Goal: Communication & Community: Answer question/provide support

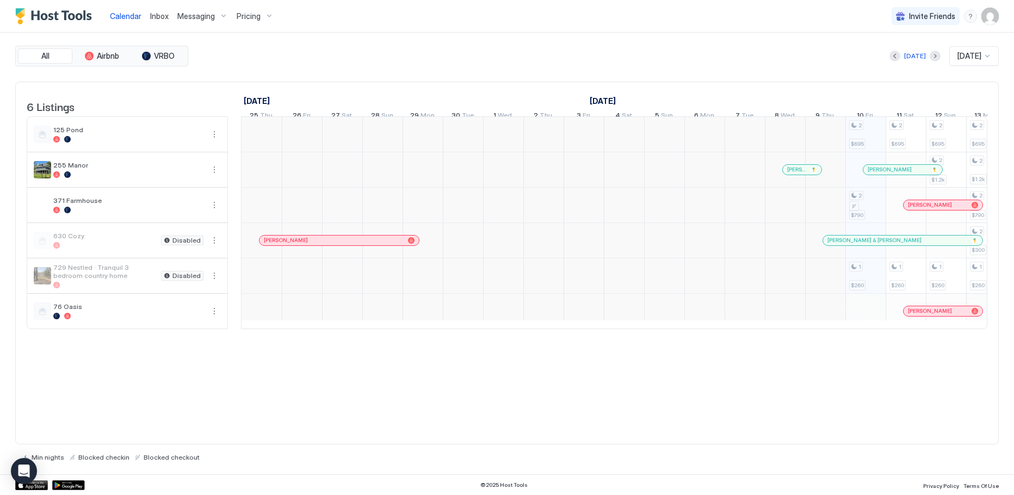
scroll to position [0, 604]
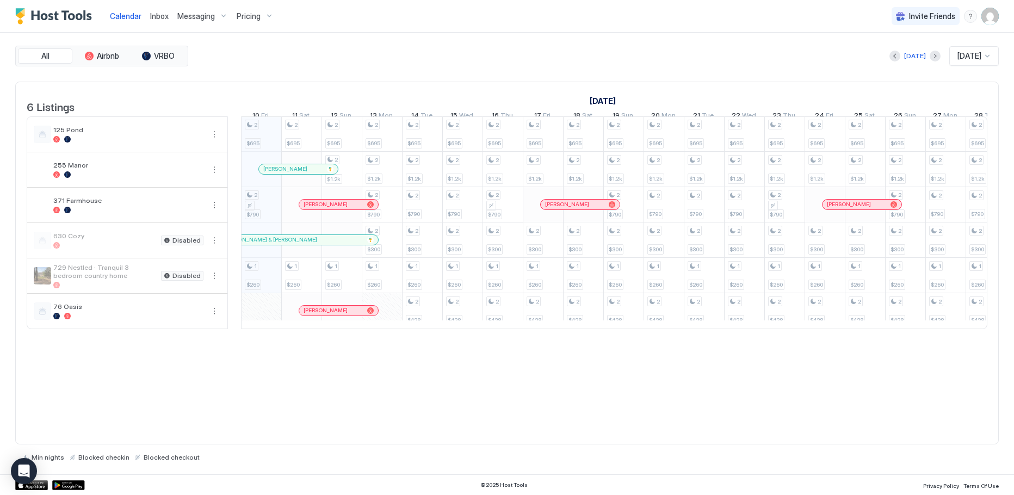
click at [158, 17] on span "Inbox" at bounding box center [159, 15] width 18 height 9
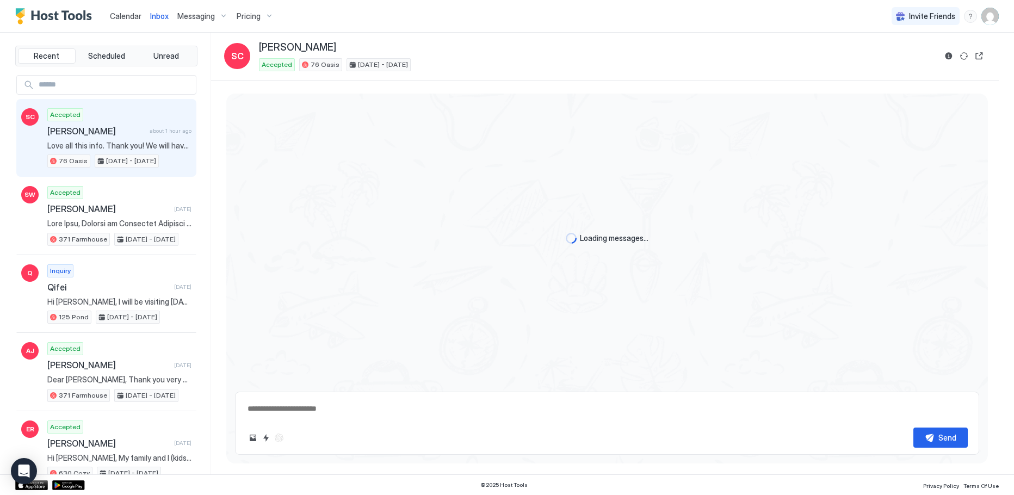
scroll to position [3808, 0]
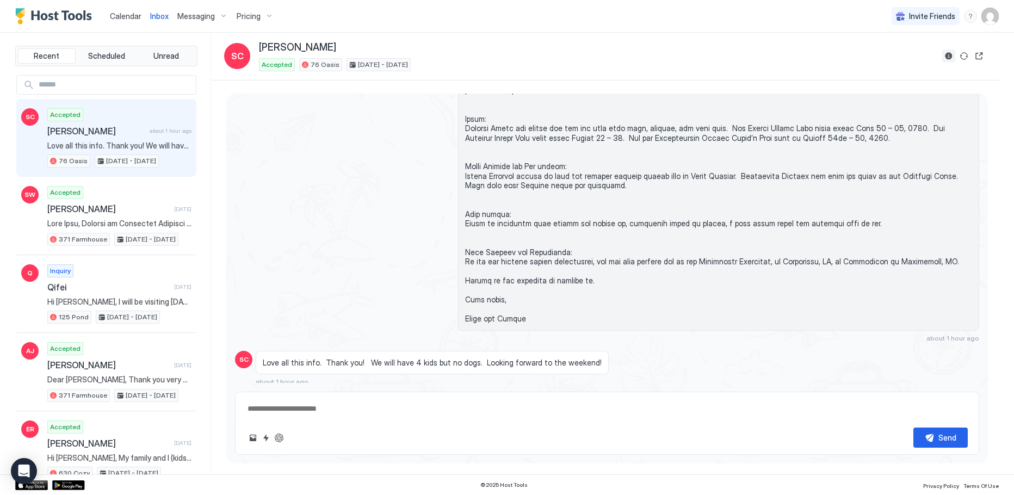
click at [947, 57] on button "Reservation information" at bounding box center [948, 55] width 13 height 13
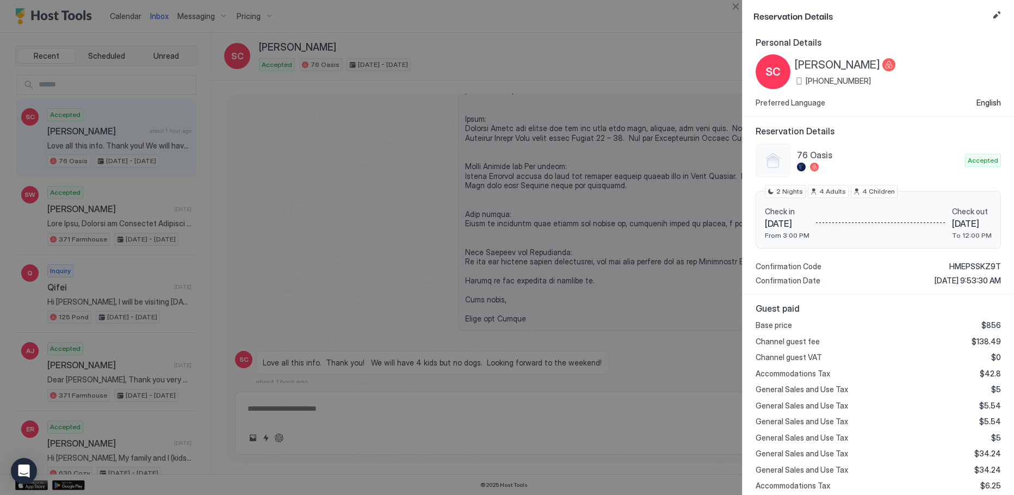
scroll to position [0, 0]
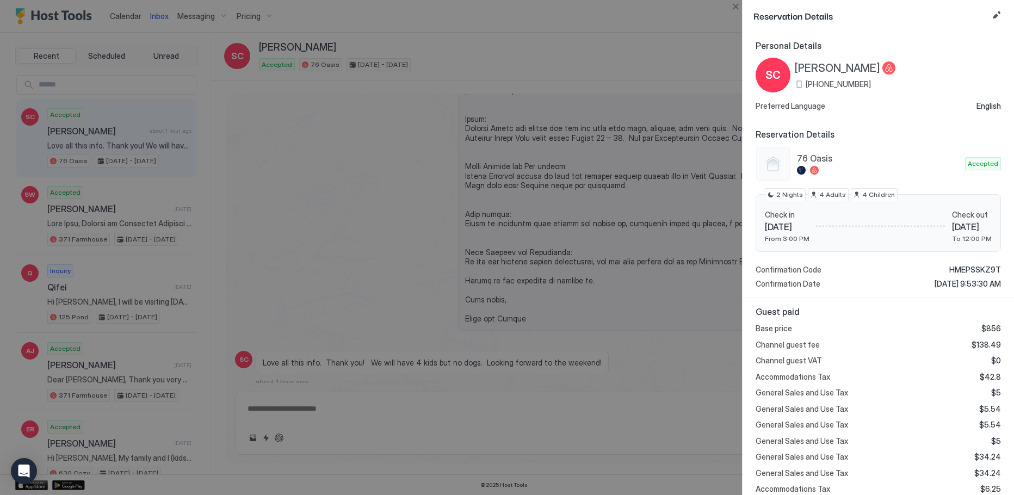
click at [490, 48] on div at bounding box center [507, 247] width 1014 height 495
click at [581, 26] on div at bounding box center [507, 247] width 1014 height 495
click at [736, 2] on button "Close" at bounding box center [735, 6] width 13 height 13
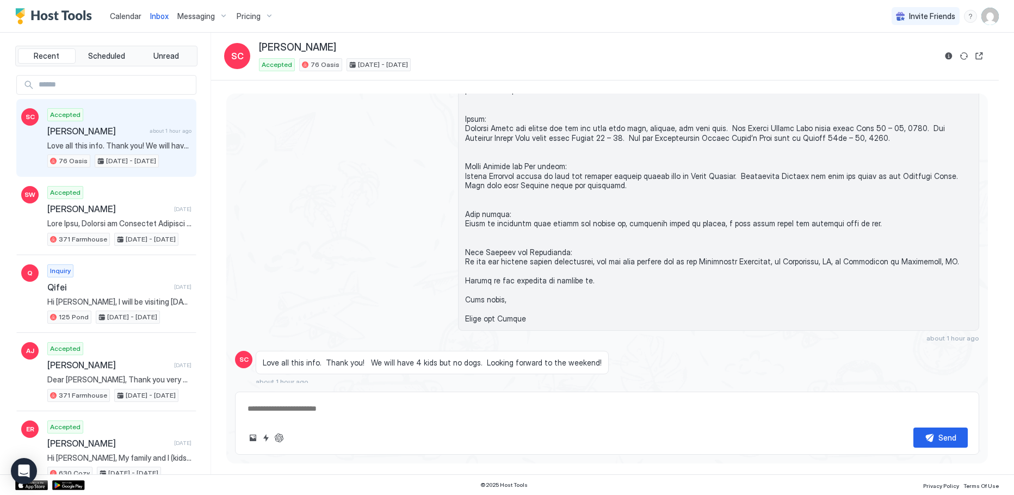
type textarea "*"
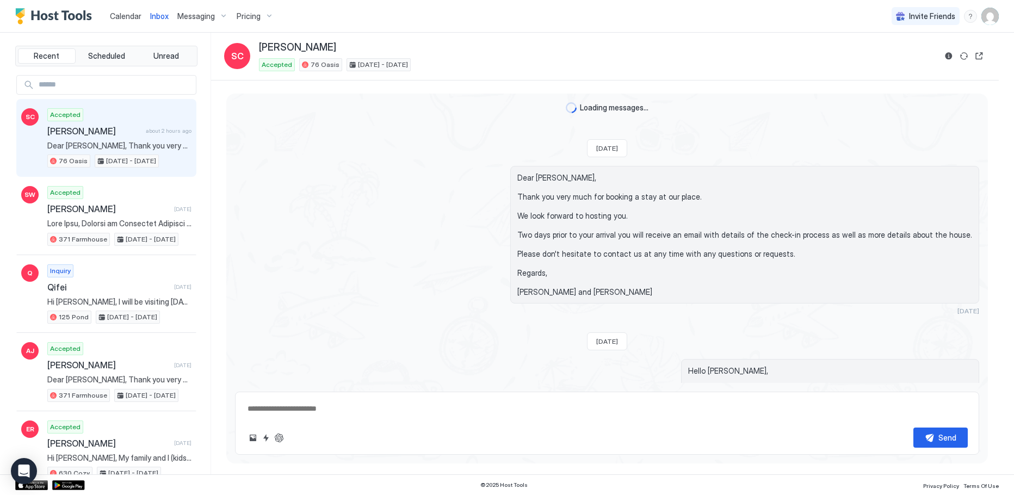
scroll to position [3808, 0]
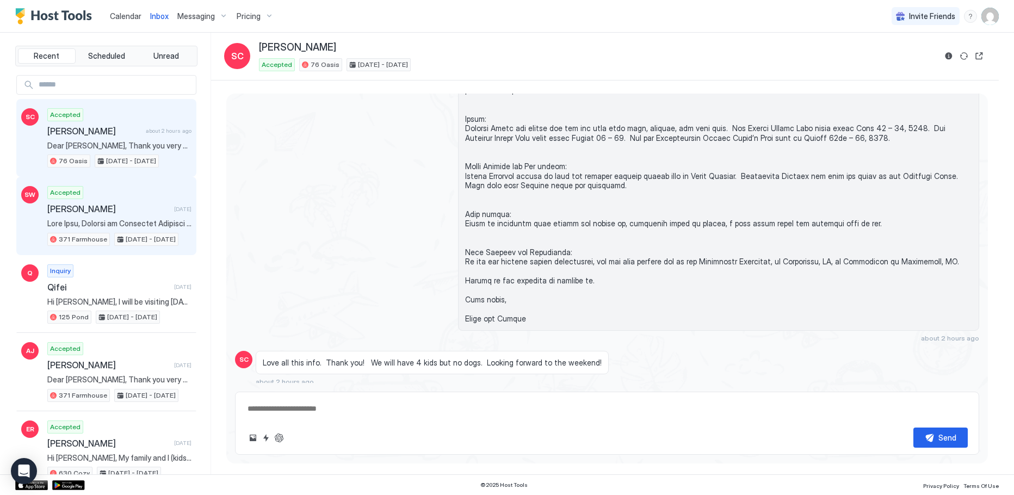
click at [128, 193] on div "Accepted Sara Weston-Shea 1 day ago 371 Farmhouse Oct 11 - 13, 2025" at bounding box center [119, 216] width 144 height 60
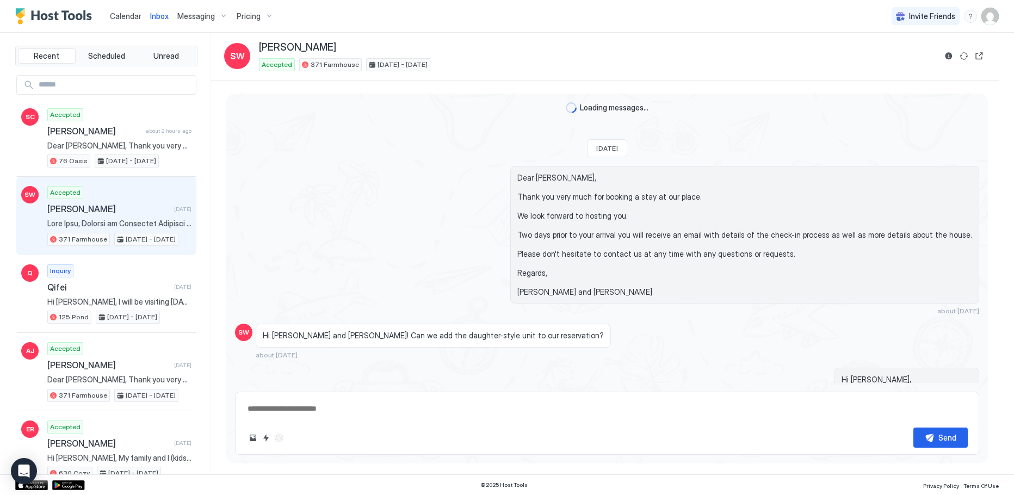
scroll to position [4402, 0]
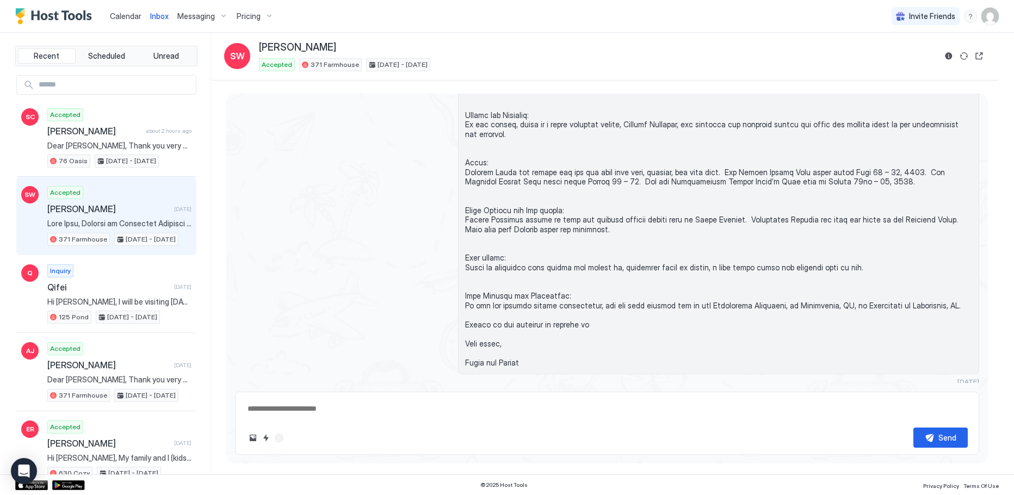
type textarea "*"
